Goal: Ask a question

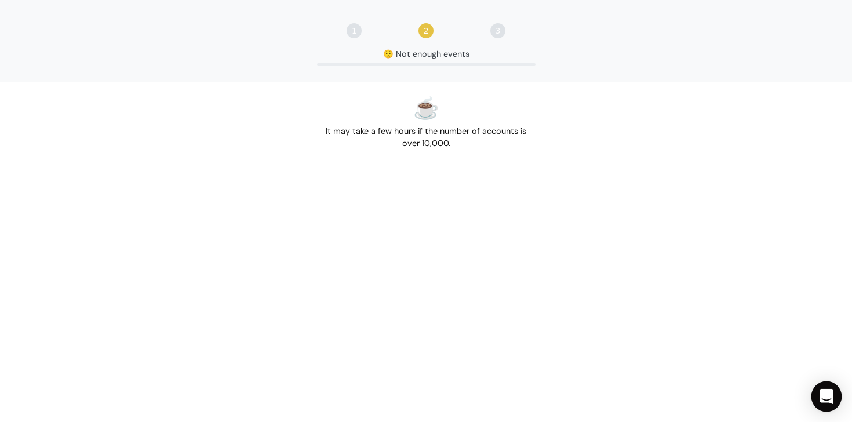
click at [824, 391] on icon "Open Intercom Messenger" at bounding box center [825, 396] width 13 height 15
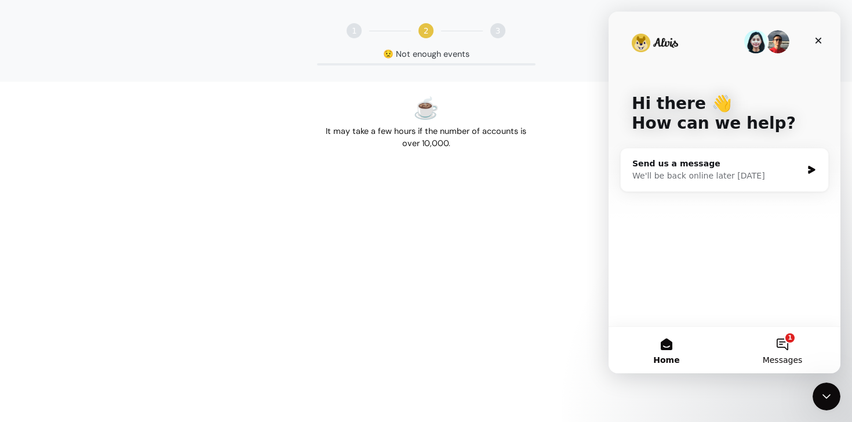
click at [782, 346] on button "1 Messages" at bounding box center [782, 350] width 116 height 46
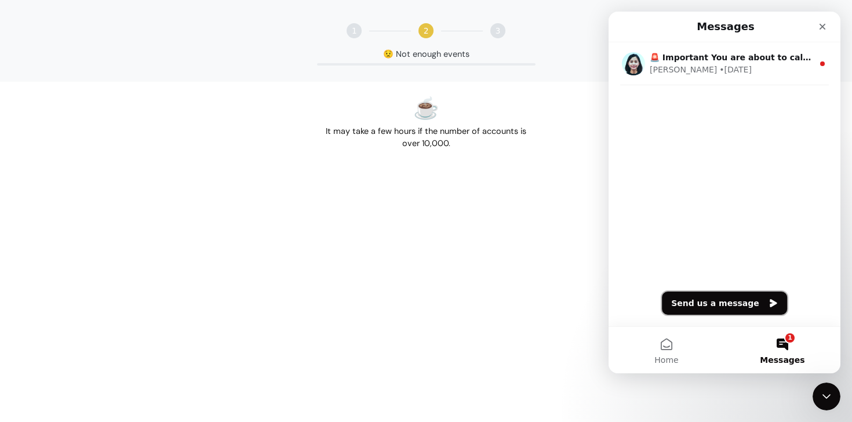
click at [717, 300] on button "Send us a message" at bounding box center [724, 302] width 125 height 23
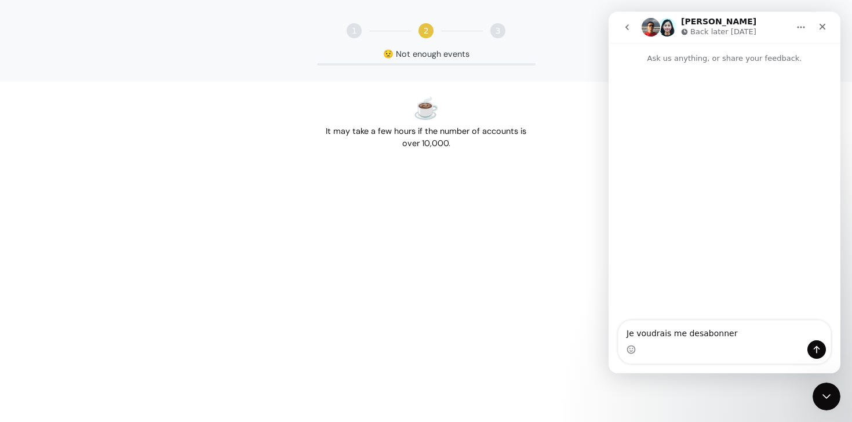
type textarea "Je voudrais me desabonner"
click at [687, 327] on textarea "Je voudrais me desabonner" at bounding box center [724, 330] width 212 height 20
click at [823, 24] on icon "Close" at bounding box center [821, 26] width 9 height 9
